Goal: Information Seeking & Learning: Learn about a topic

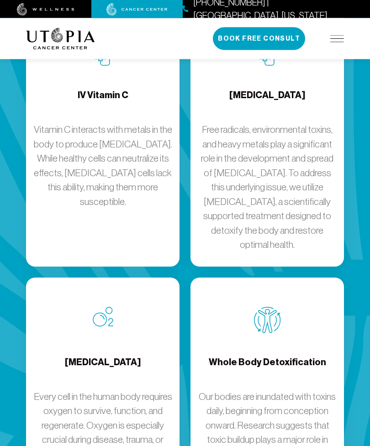
scroll to position [1423, 0]
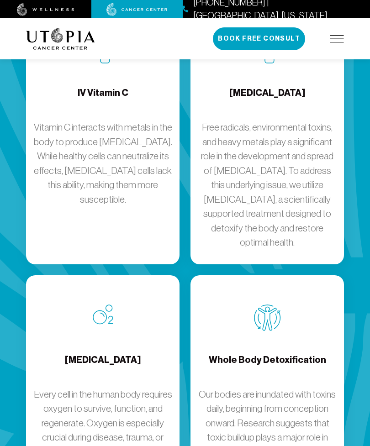
click at [89, 275] on div "[MEDICAL_DATA] Every cell in the human body requires oxygen to survive, functio…" at bounding box center [102, 396] width 153 height 242
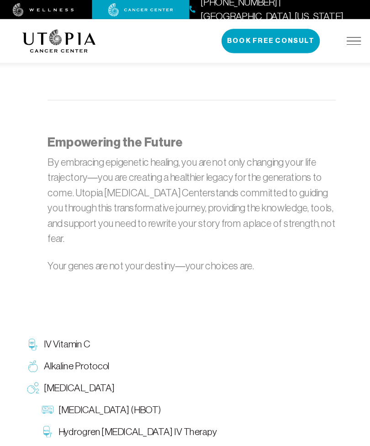
scroll to position [1098, 0]
click at [40, 395] on link "Hydrogren [MEDICAL_DATA] IV Therapy" at bounding box center [192, 405] width 304 height 21
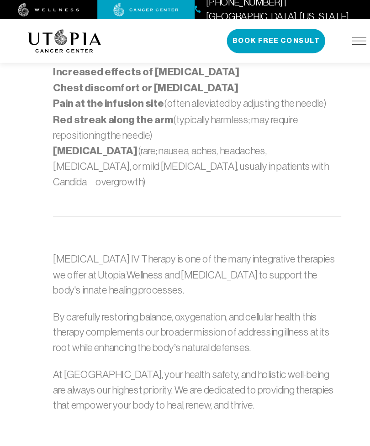
scroll to position [958, 0]
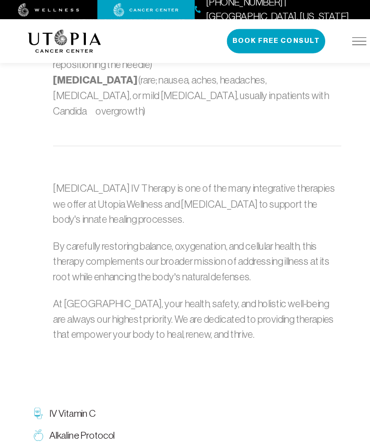
click at [31, 403] on img at bounding box center [36, 408] width 11 height 11
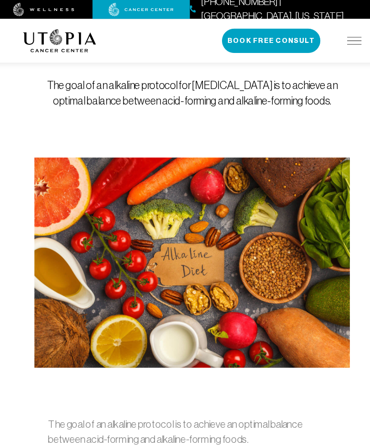
scroll to position [124, 0]
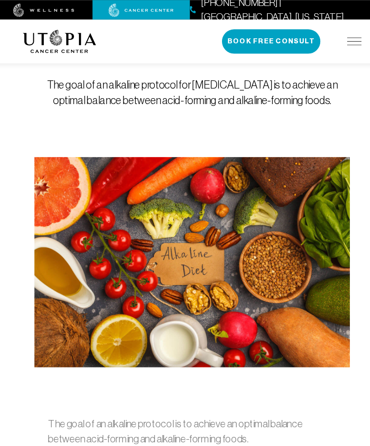
click at [26, 297] on div "Alkaline Protocol The goal of an alkaline protocol for [MEDICAL_DATA] is to ach…" at bounding box center [185, 131] width 318 height 428
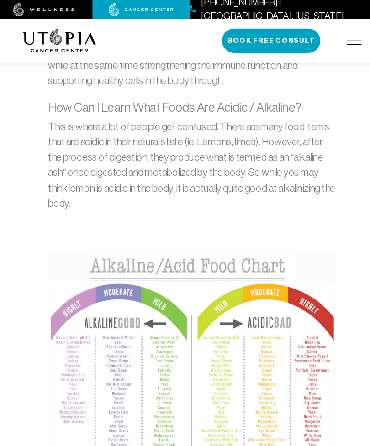
scroll to position [712, 0]
